Goal: Information Seeking & Learning: Learn about a topic

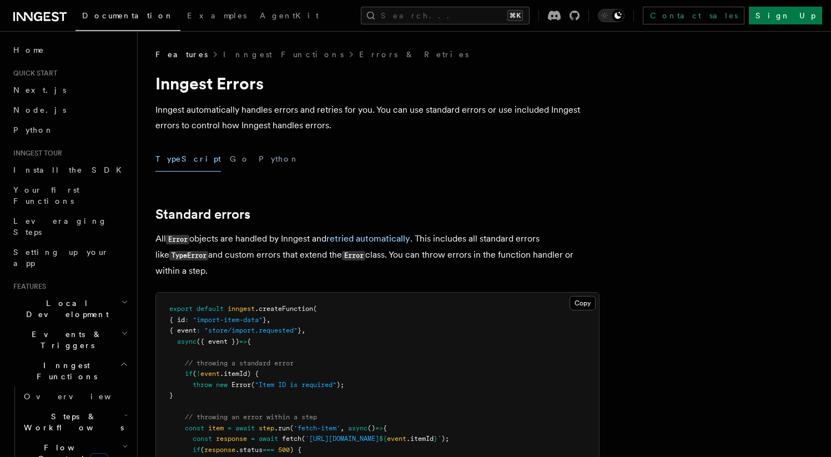
scroll to position [144, 0]
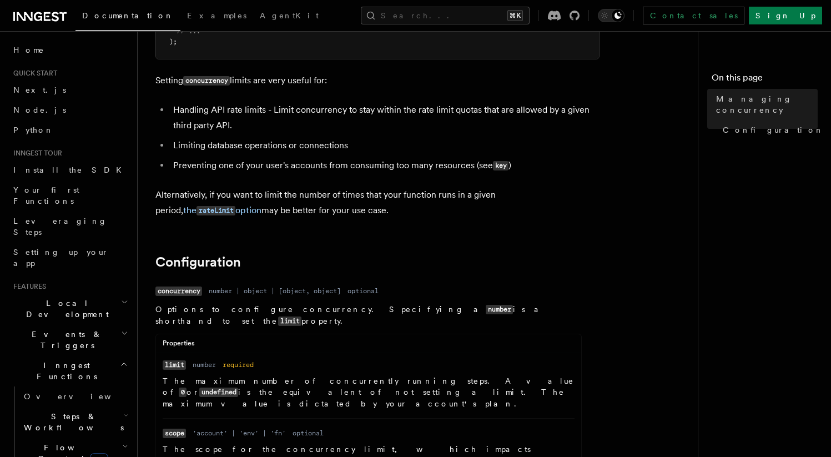
scroll to position [292, 0]
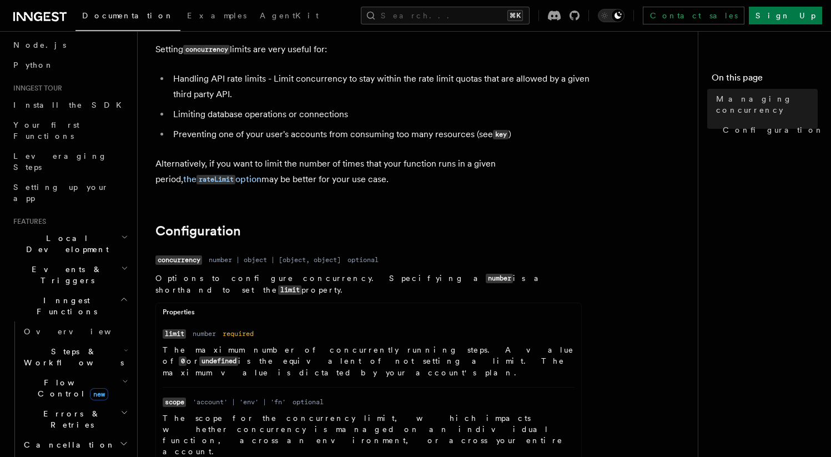
click at [104, 341] on h2 "Steps & Workflows" at bounding box center [74, 356] width 111 height 31
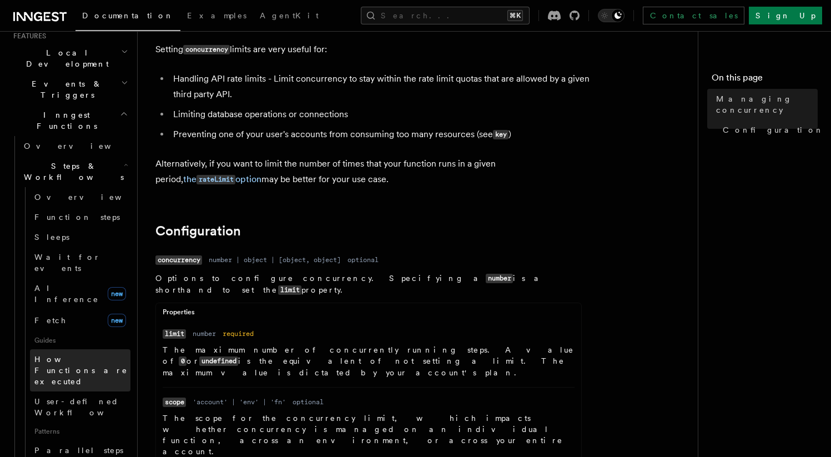
scroll to position [271, 0]
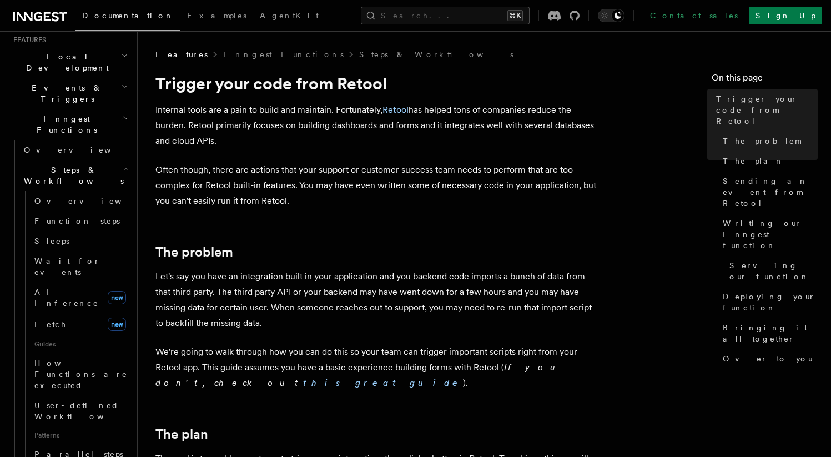
scroll to position [238, 0]
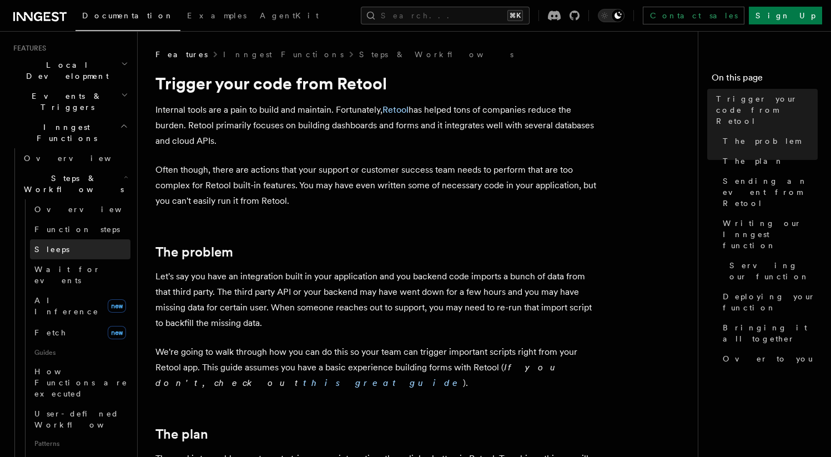
click at [47, 239] on link "Sleeps" at bounding box center [80, 249] width 100 height 20
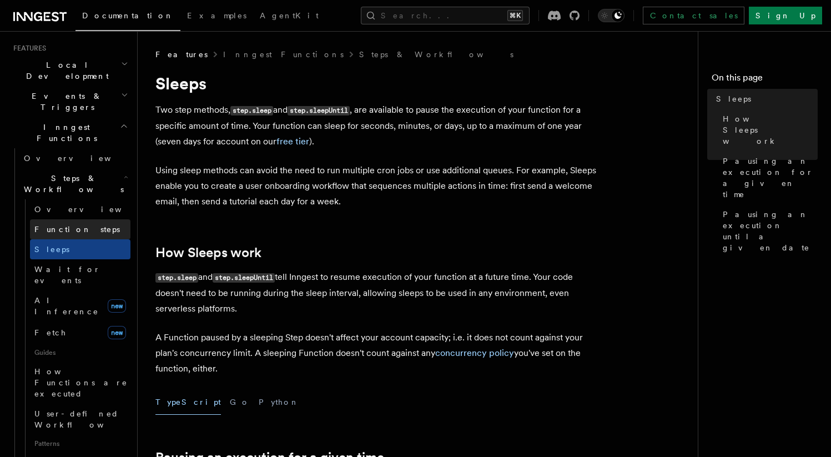
click at [47, 225] on span "Function steps" at bounding box center [76, 229] width 85 height 9
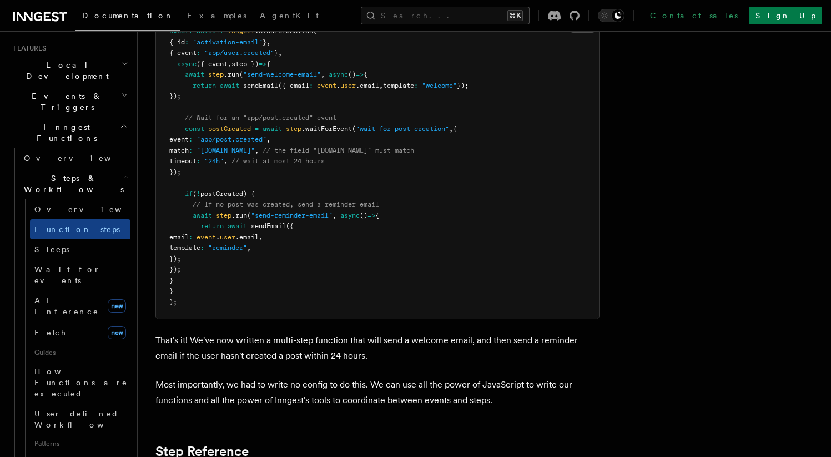
scroll to position [1564, 0]
click at [59, 239] on link "Sleeps" at bounding box center [80, 249] width 100 height 20
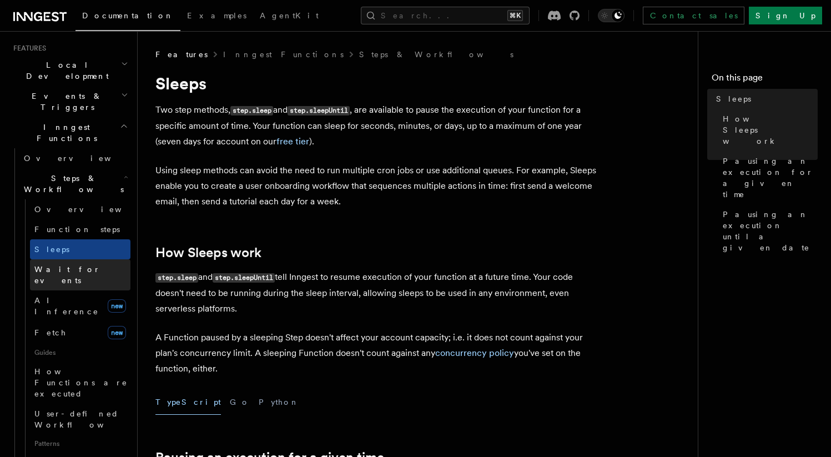
click at [69, 264] on span "Wait for events" at bounding box center [82, 275] width 96 height 22
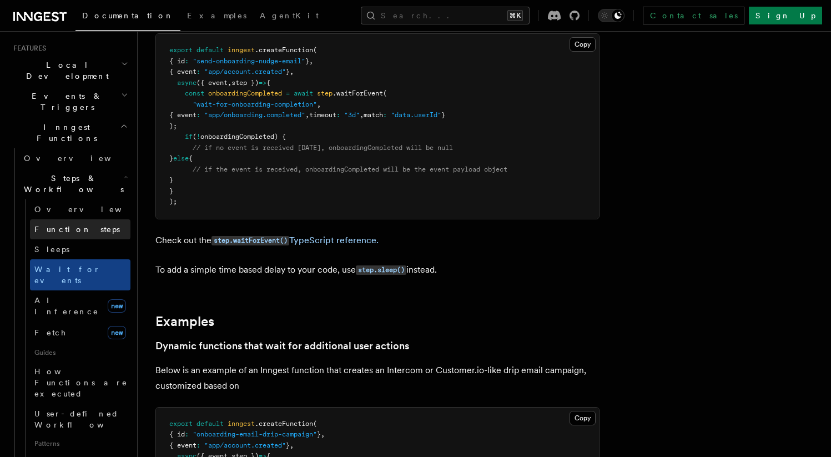
scroll to position [278, 0]
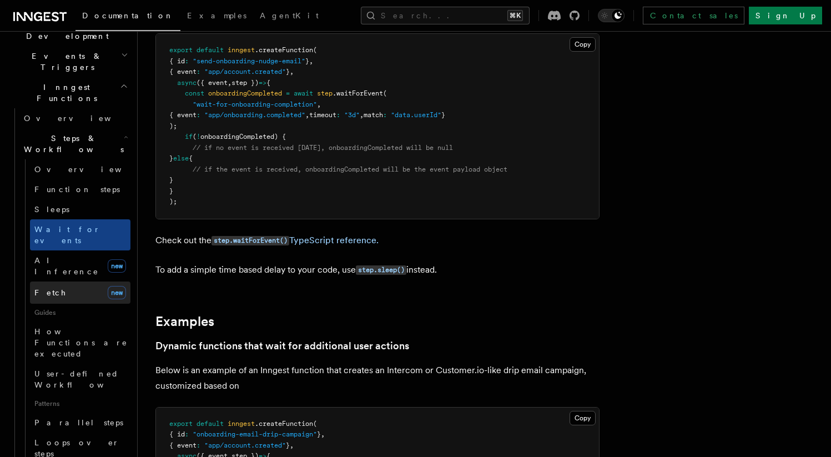
click at [79, 281] on link "Fetch new" at bounding box center [80, 292] width 100 height 22
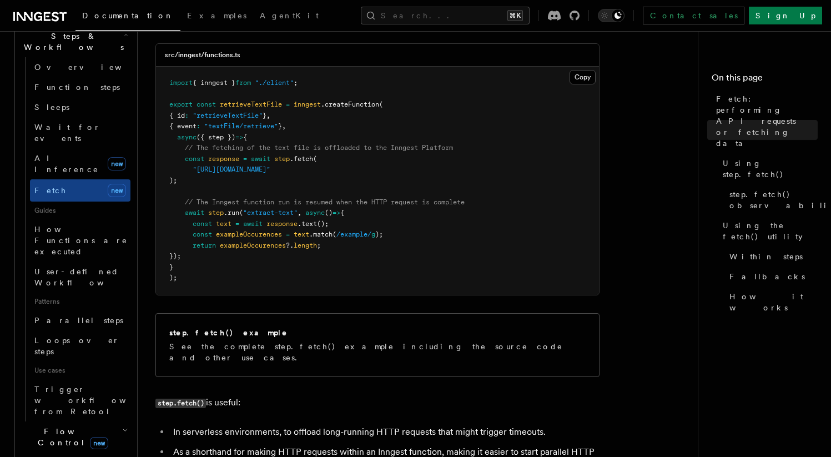
scroll to position [402, 0]
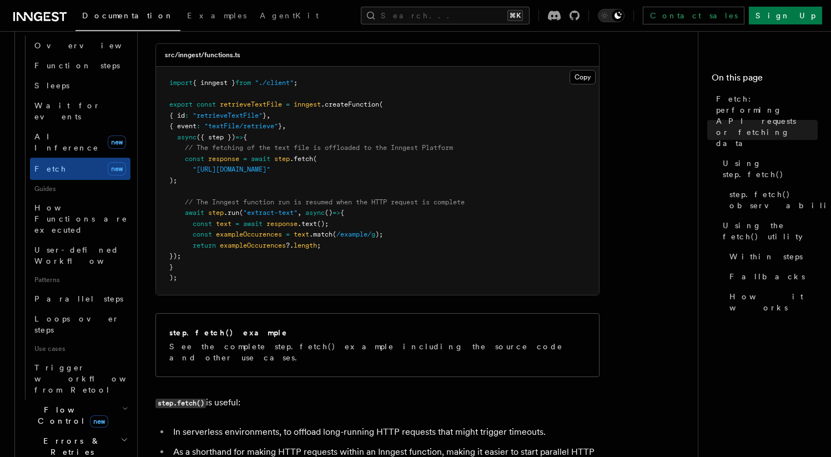
click at [115, 400] on h2 "Flow Control new" at bounding box center [74, 415] width 111 height 31
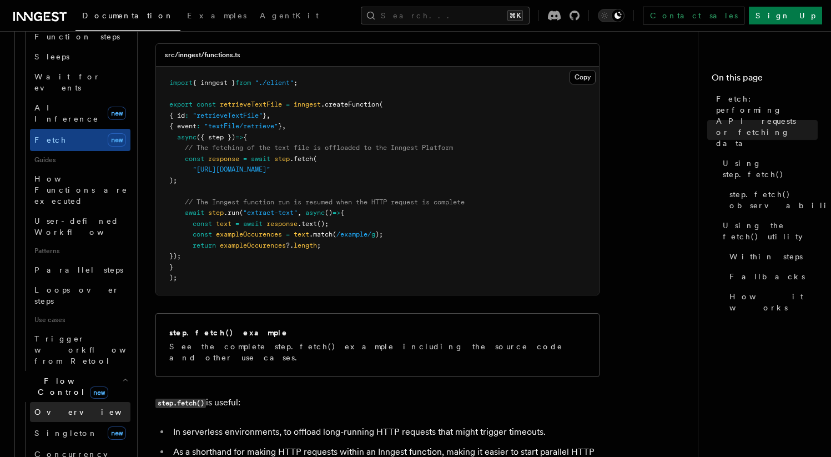
scroll to position [432, 0]
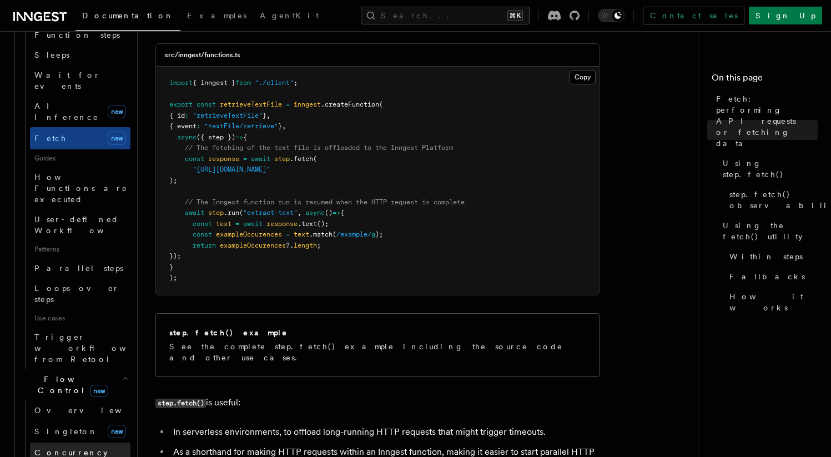
click at [58, 448] on span "Concurrency" at bounding box center [70, 452] width 73 height 9
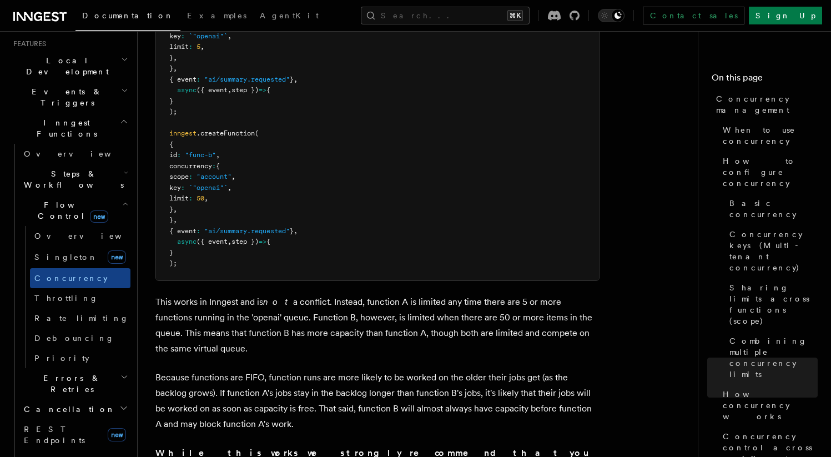
scroll to position [241, 0]
click at [105, 370] on h2 "Errors & Retries" at bounding box center [74, 385] width 111 height 31
click at [62, 248] on link "Singleton new" at bounding box center [80, 259] width 100 height 22
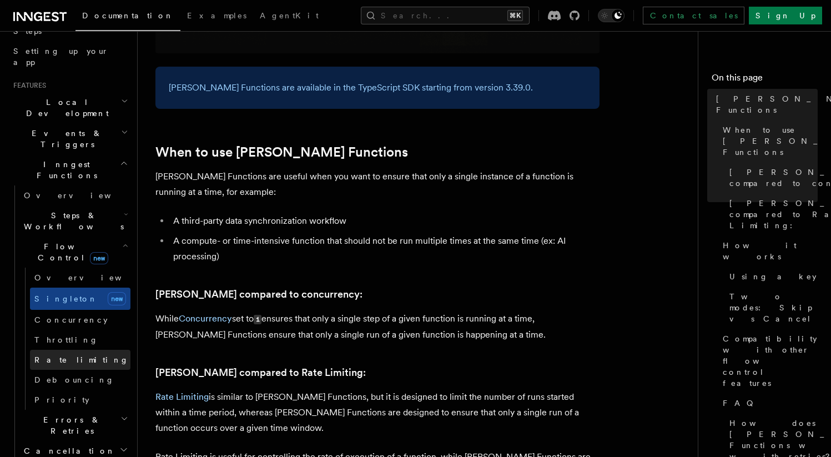
scroll to position [181, 0]
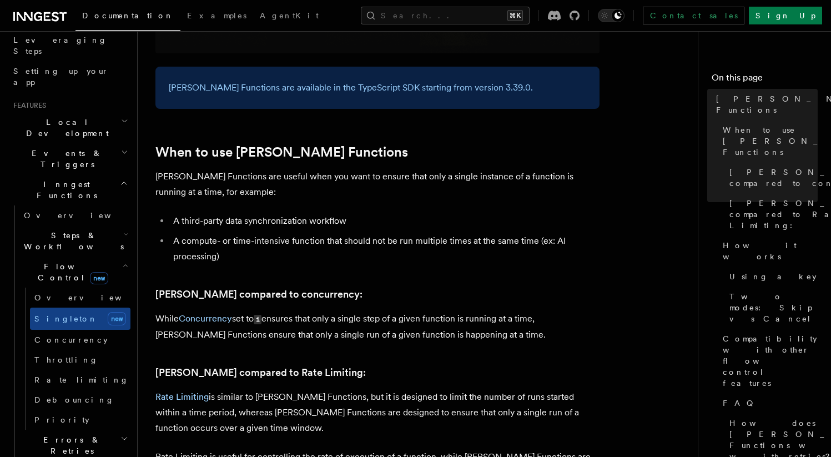
click at [109, 225] on h2 "Steps & Workflows" at bounding box center [74, 240] width 111 height 31
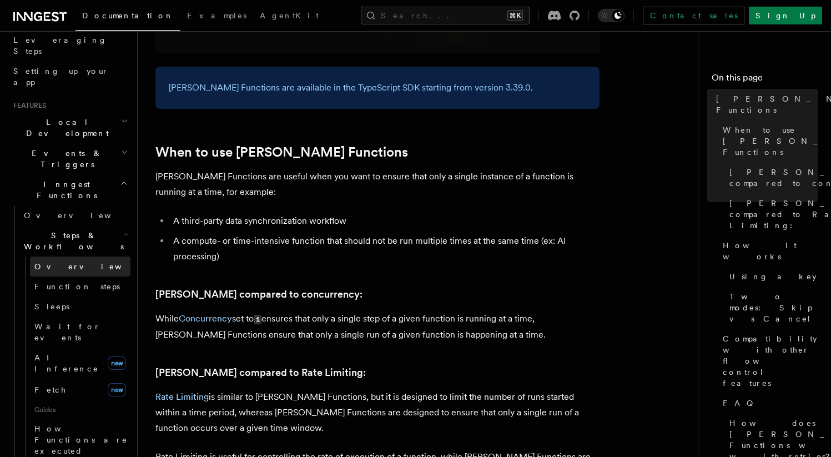
click at [71, 256] on link "Overview" at bounding box center [80, 266] width 100 height 20
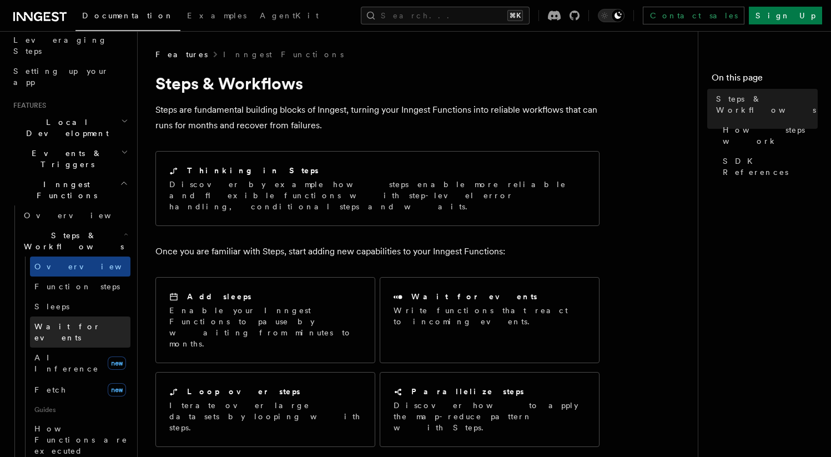
click at [77, 322] on span "Wait for events" at bounding box center [67, 332] width 66 height 20
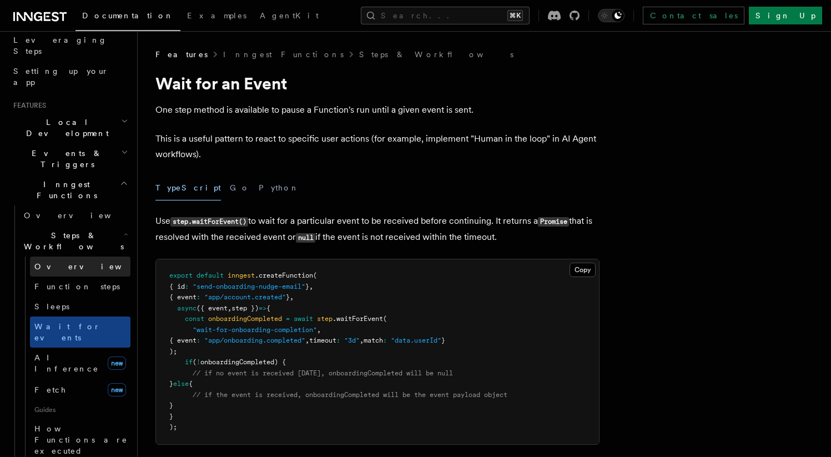
click at [52, 256] on link "Overview" at bounding box center [80, 266] width 100 height 20
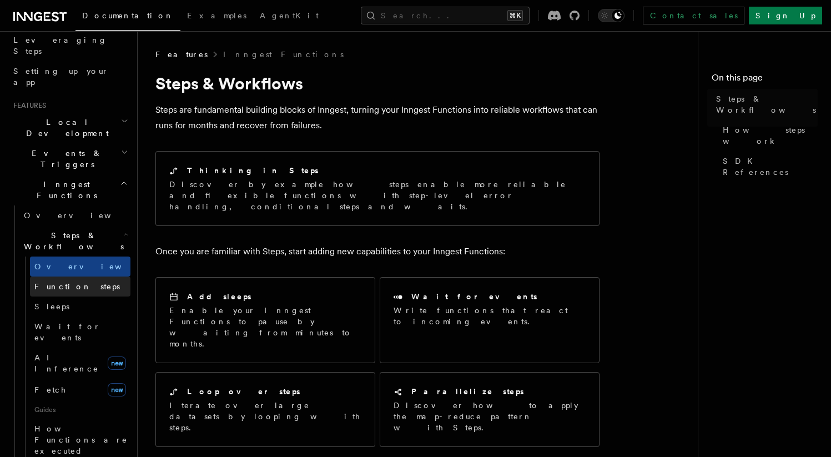
click at [50, 282] on span "Function steps" at bounding box center [76, 286] width 85 height 9
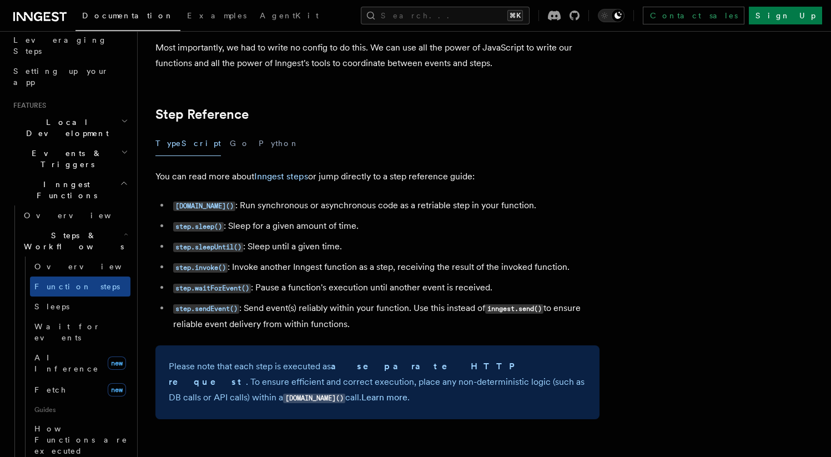
scroll to position [1905, 0]
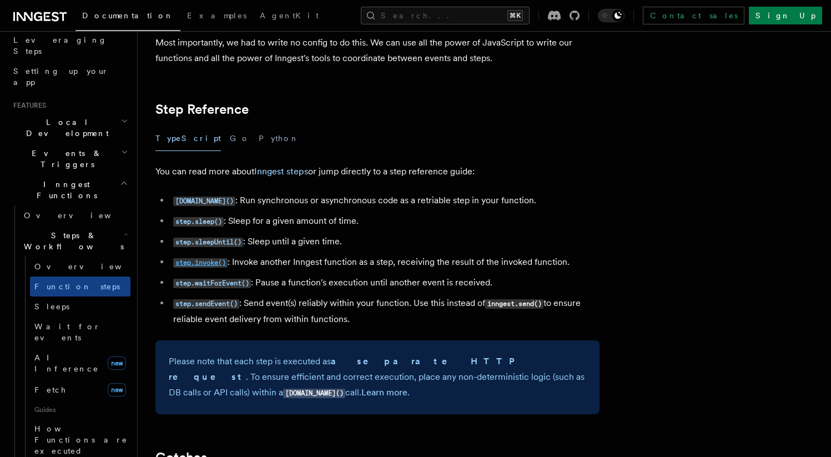
click at [203, 268] on code "step.invoke()" at bounding box center [200, 262] width 54 height 9
